Goal: Task Accomplishment & Management: Use online tool/utility

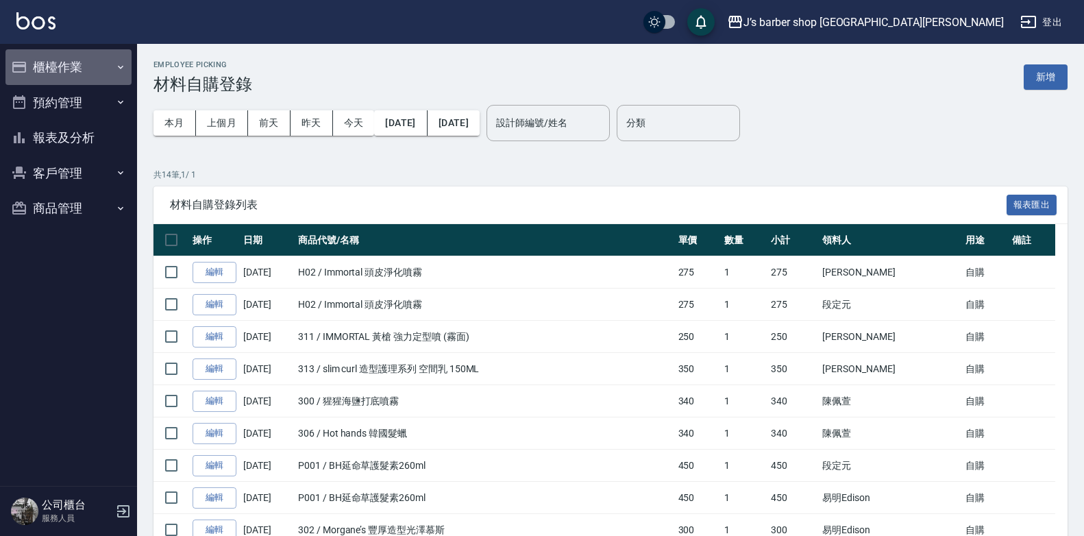
click at [64, 68] on button "櫃檯作業" at bounding box center [68, 67] width 126 height 36
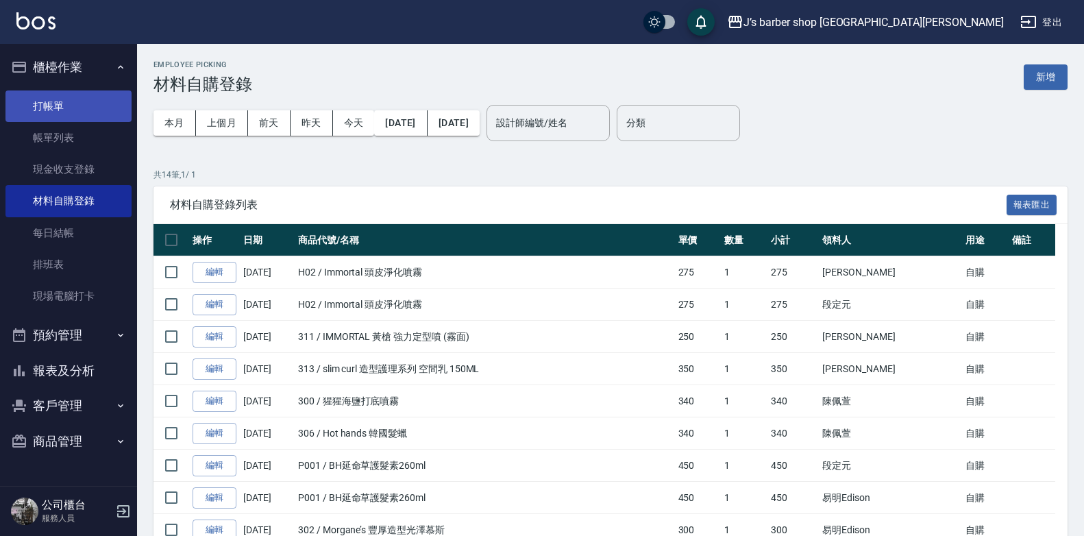
click at [58, 93] on link "打帳單" at bounding box center [68, 106] width 126 height 32
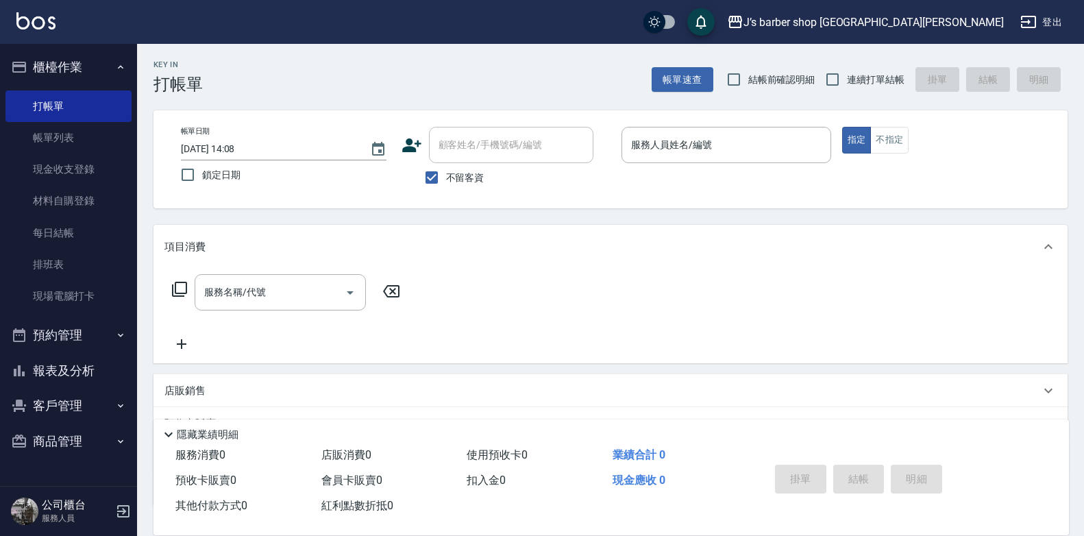
click at [459, 176] on span "不留客資" at bounding box center [465, 178] width 38 height 14
click at [446, 176] on input "不留客資" at bounding box center [431, 177] width 29 height 29
checkbox input "false"
click at [484, 151] on input "顧客姓名/手機號碼/編號" at bounding box center [501, 145] width 132 height 24
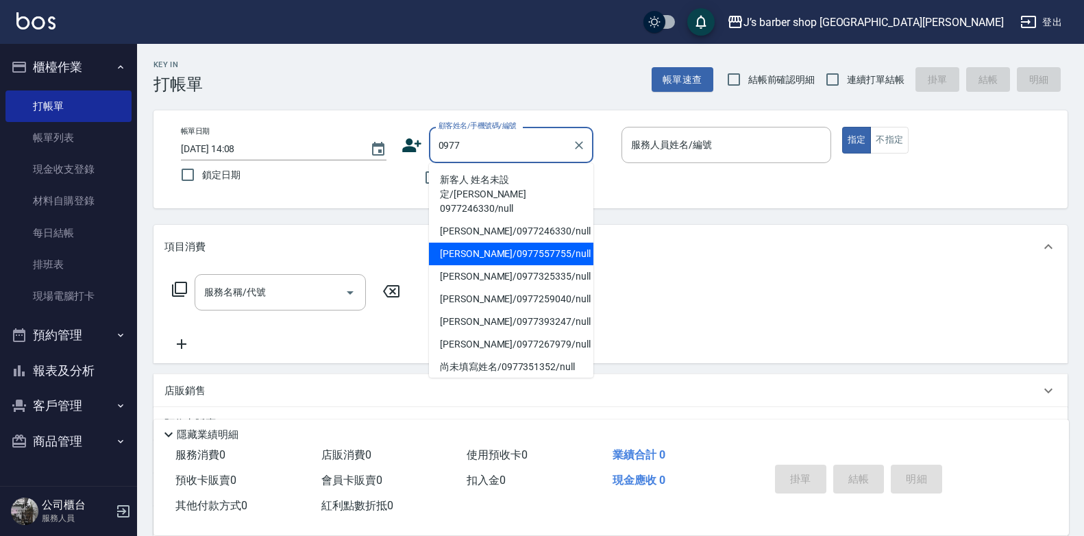
click at [530, 243] on li "[PERSON_NAME]/0977557755/null" at bounding box center [511, 254] width 164 height 23
type input "[PERSON_NAME]/0977557755/null"
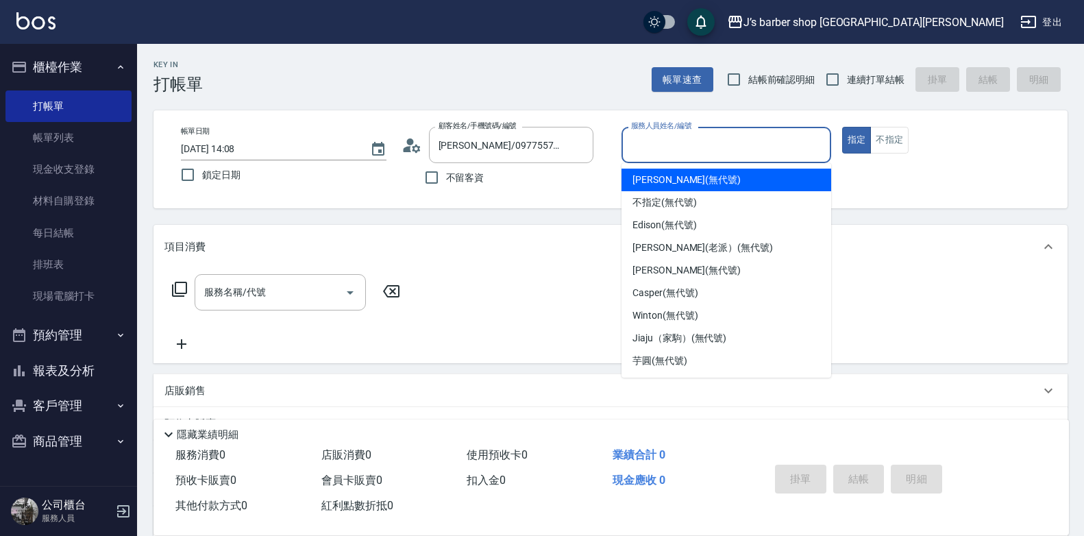
click at [666, 146] on input "服務人員姓名/編號" at bounding box center [726, 145] width 197 height 24
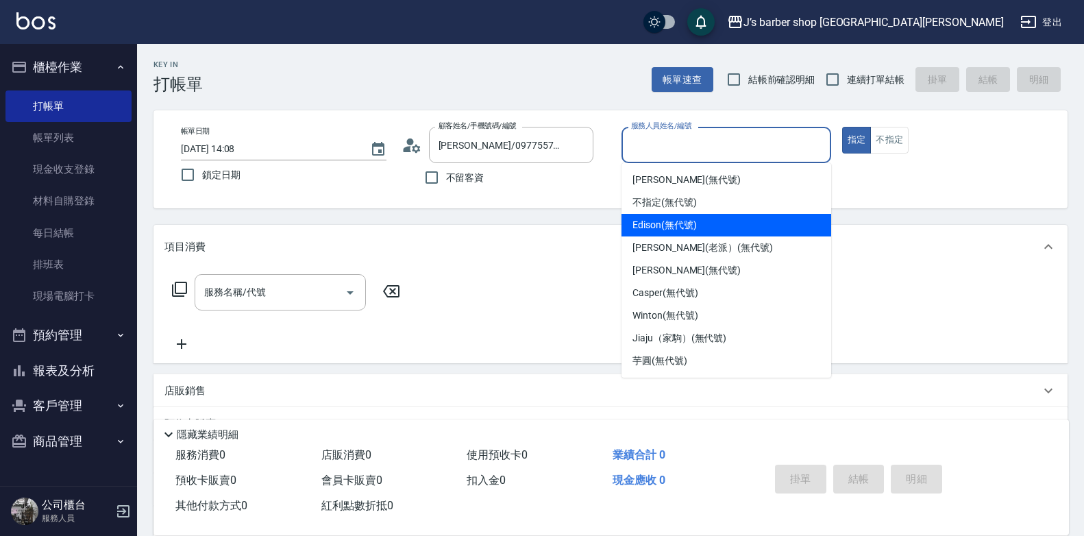
click at [684, 214] on div "Edison (無代號)" at bounding box center [726, 225] width 210 height 23
type input "Edison(無代號)"
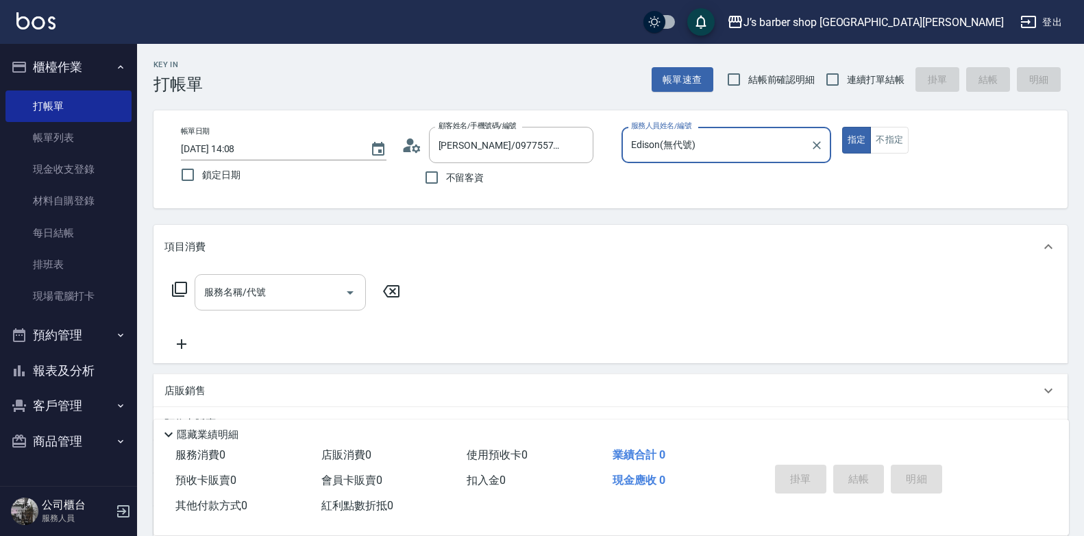
click at [313, 281] on input "服務名稱/代號" at bounding box center [270, 292] width 138 height 24
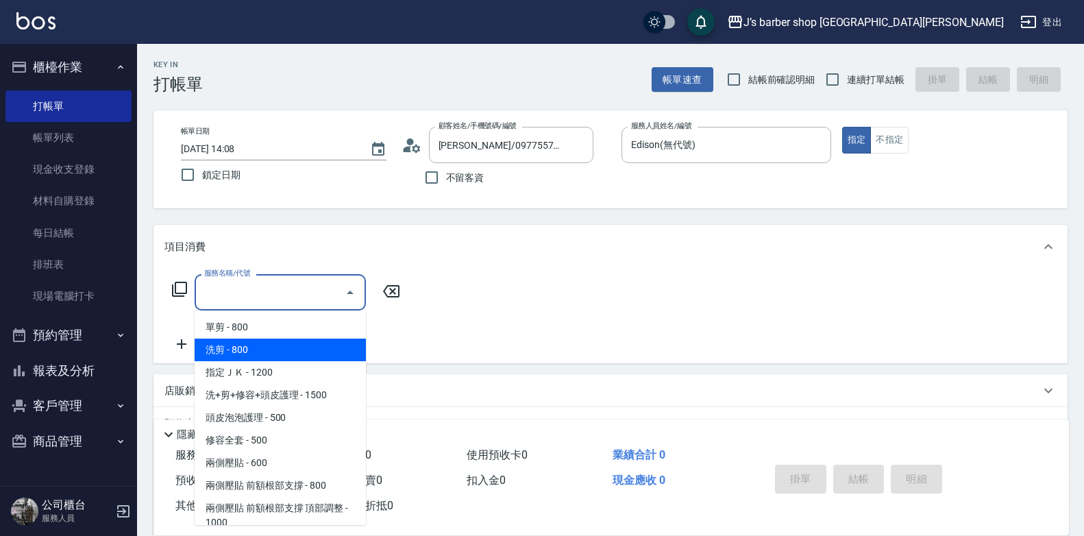
drag, startPoint x: 298, startPoint y: 354, endPoint x: 369, endPoint y: 301, distance: 88.7
click at [305, 351] on span "洗剪 - 800" at bounding box center [280, 349] width 171 height 23
type input "洗剪(101)"
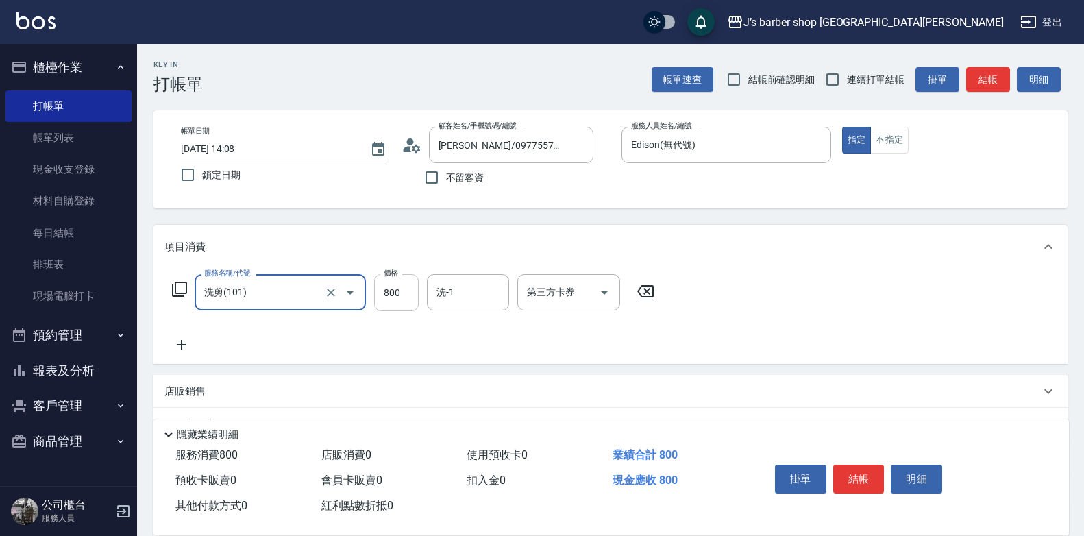
click at [392, 280] on input "800" at bounding box center [396, 292] width 45 height 37
type input "700"
click at [852, 467] on button "結帳" at bounding box center [858, 479] width 51 height 29
